Goal: Information Seeking & Learning: Learn about a topic

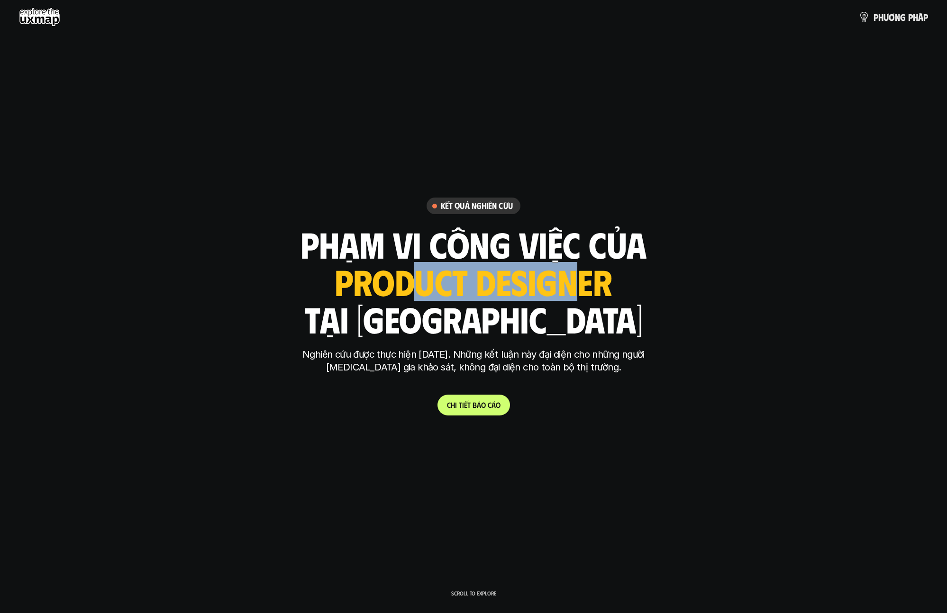
drag, startPoint x: 538, startPoint y: 296, endPoint x: 572, endPoint y: 300, distance: 34.4
click at [572, 300] on div "ui designer ui/ux designer product designer UX designer ui designer" at bounding box center [473, 281] width 277 height 39
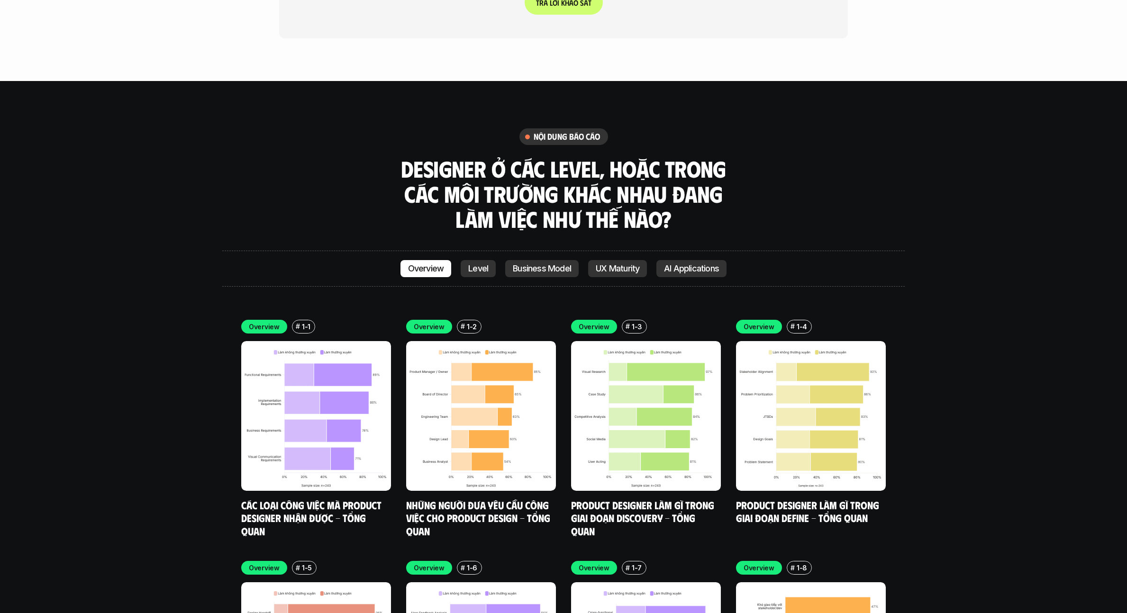
scroll to position [2951, 0]
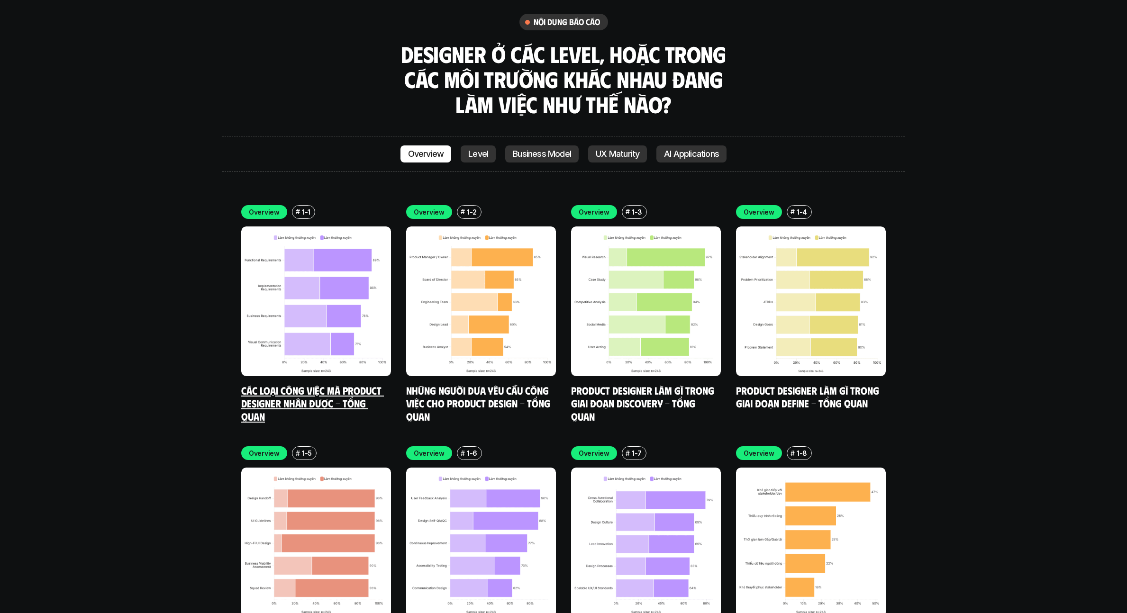
click at [322, 270] on img at bounding box center [316, 302] width 150 height 150
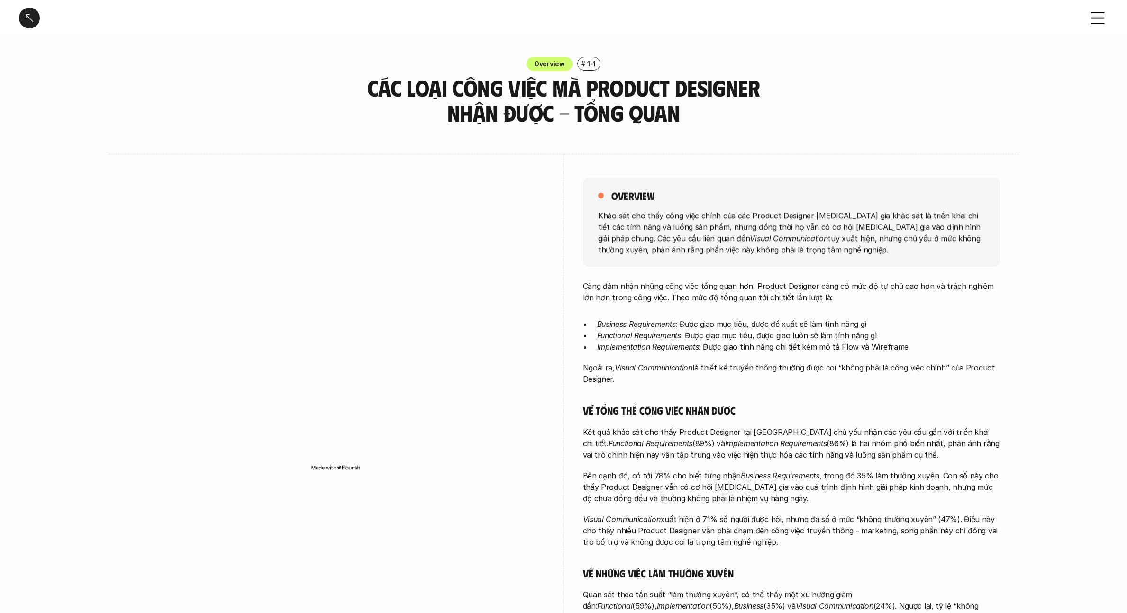
click at [947, 332] on div "overview Khảo sát cho thấy công việc chính của các Product Designer [MEDICAL_DA…" at bounding box center [564, 430] width 910 height 553
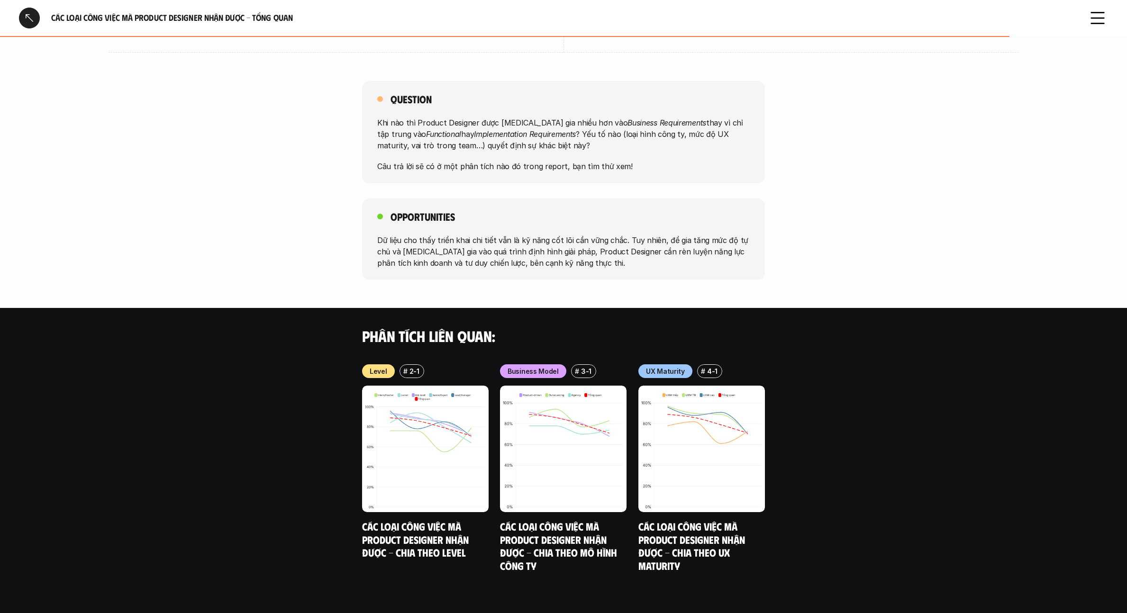
scroll to position [666, 0]
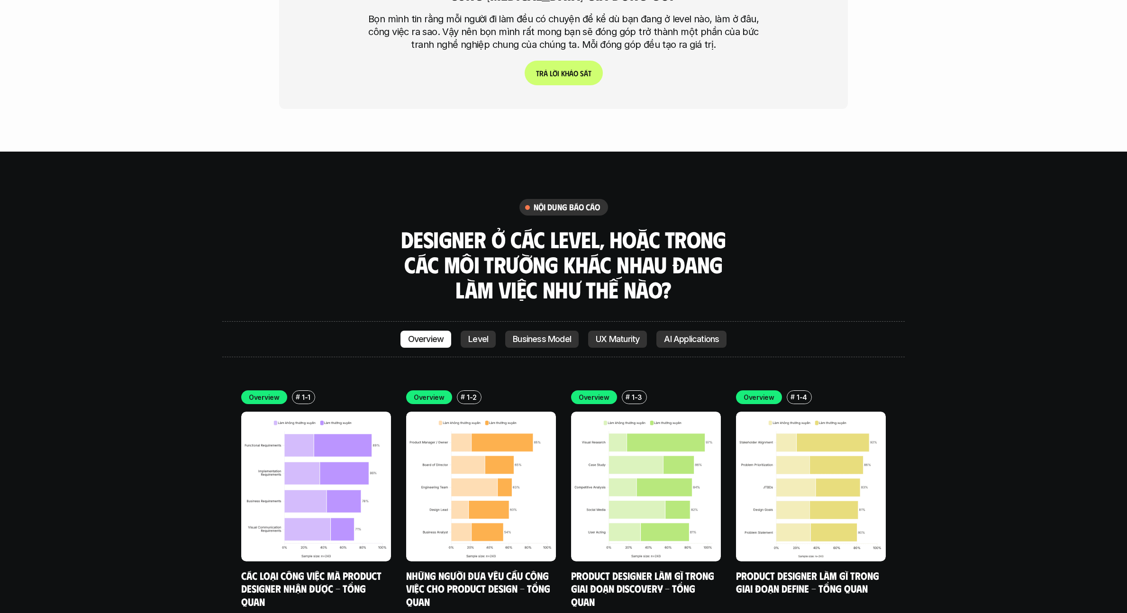
scroll to position [2771, 0]
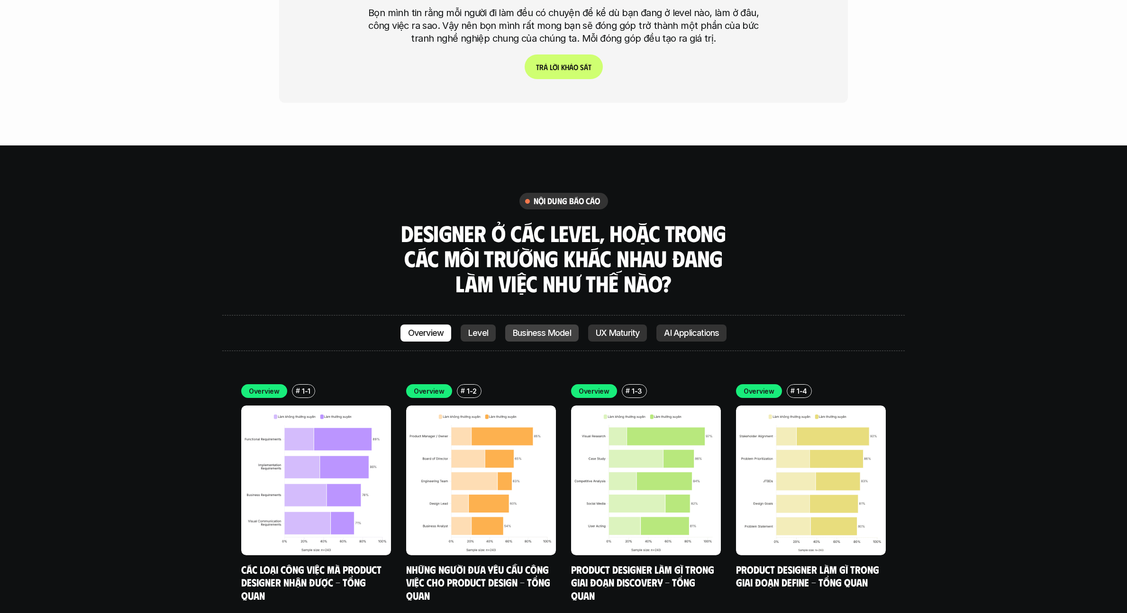
click at [466, 325] on link "Level" at bounding box center [478, 333] width 35 height 17
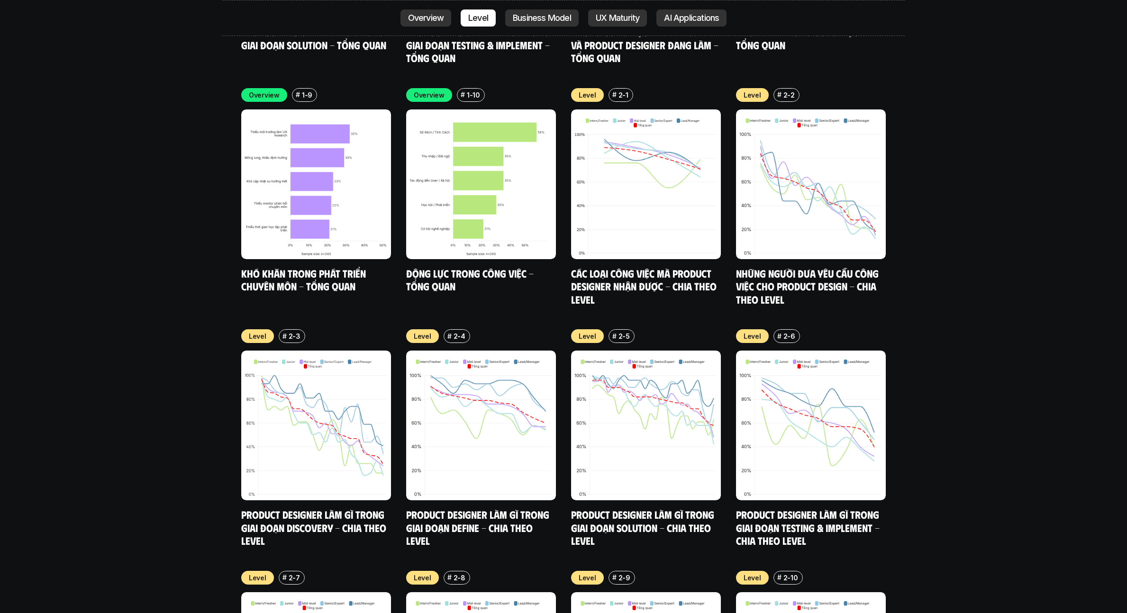
scroll to position [3539, 0]
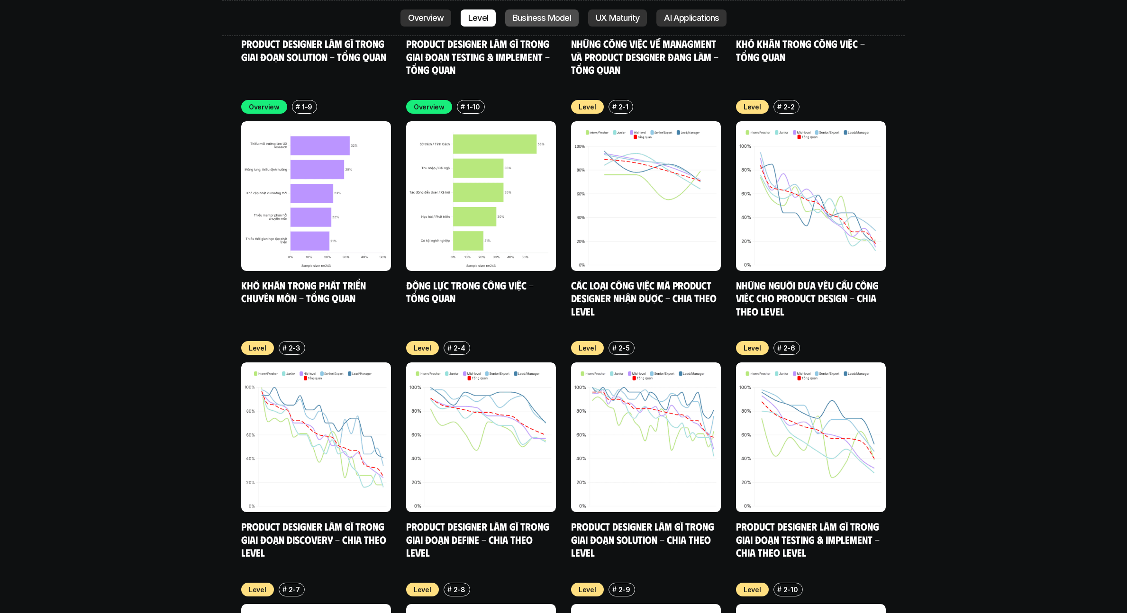
click at [529, 14] on p "Business Model" at bounding box center [542, 17] width 58 height 9
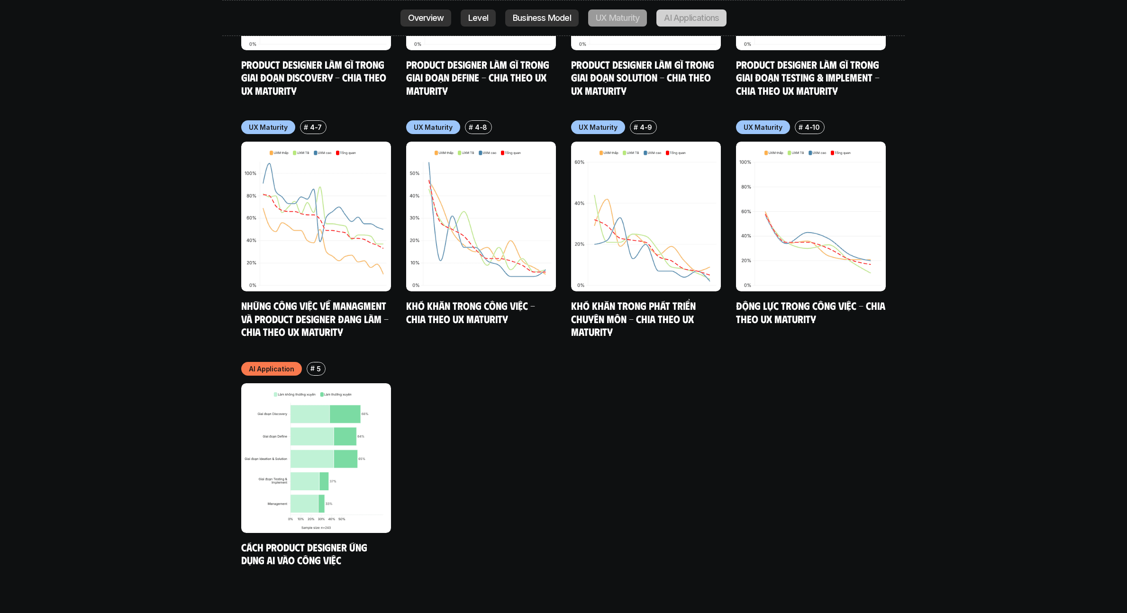
scroll to position [5258, 0]
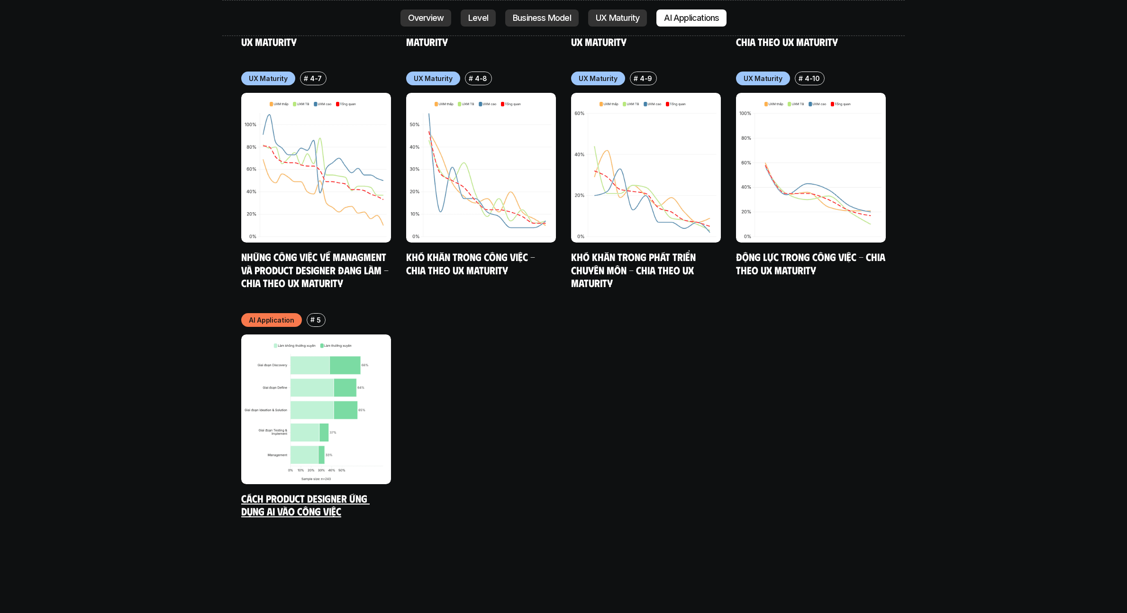
click at [350, 389] on img at bounding box center [316, 410] width 150 height 150
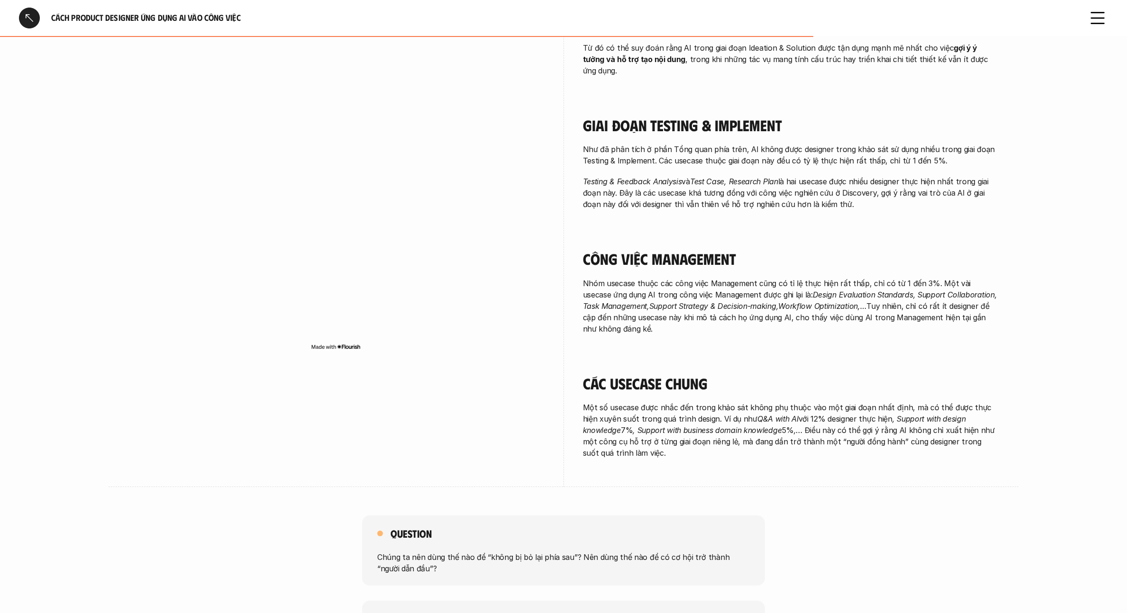
scroll to position [1466, 0]
